Goal: Transaction & Acquisition: Purchase product/service

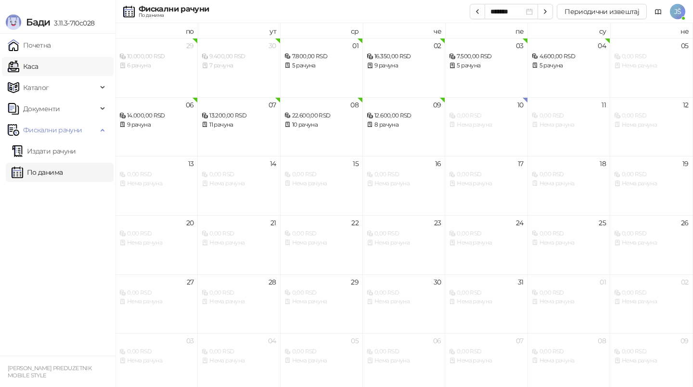
click at [38, 66] on link "Каса" at bounding box center [23, 66] width 30 height 19
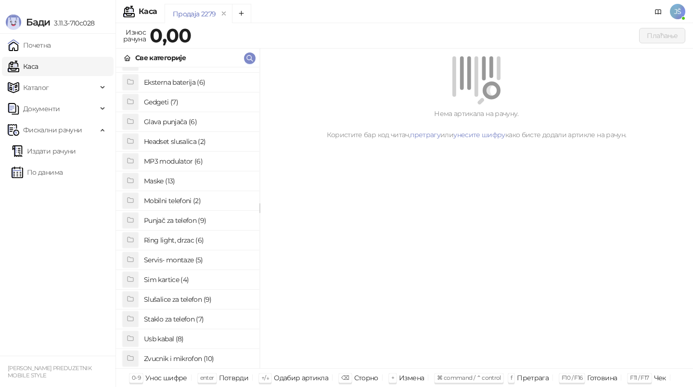
scroll to position [74, 0]
click at [166, 299] on h4 "Staklo za telefon (7)" at bounding box center [198, 298] width 108 height 15
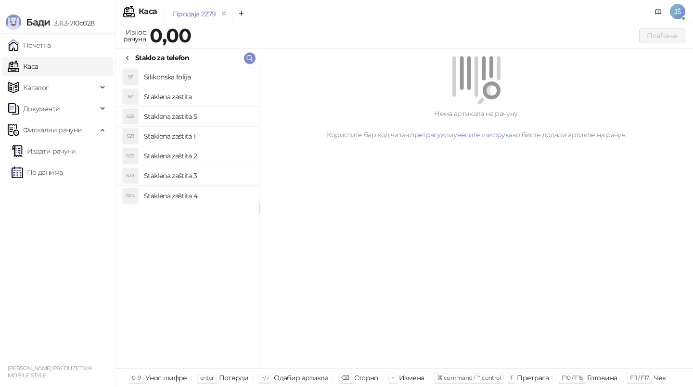
click at [203, 95] on h4 "Staklena zastita" at bounding box center [198, 96] width 108 height 15
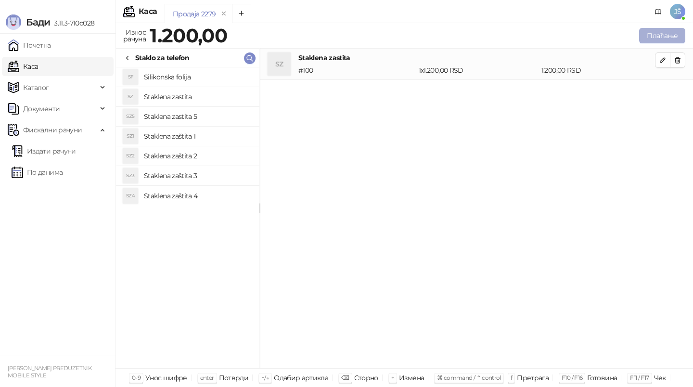
click at [681, 31] on button "Плаћање" at bounding box center [662, 35] width 46 height 15
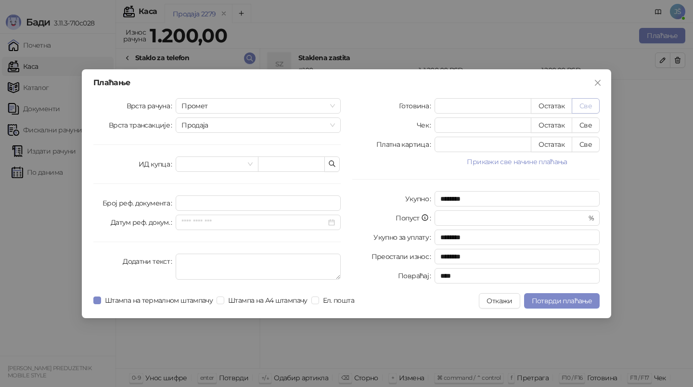
click at [583, 101] on button "Све" at bounding box center [586, 105] width 28 height 15
type input "****"
click at [557, 301] on span "Потврди плаћање" at bounding box center [562, 301] width 60 height 9
